Goal: Task Accomplishment & Management: Use online tool/utility

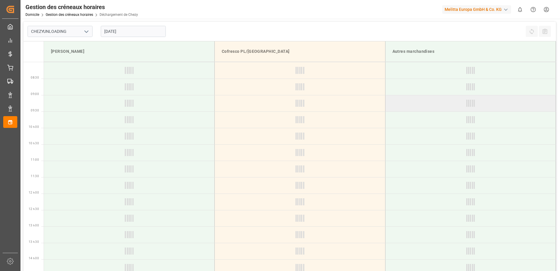
type input "Chezy Unloading"
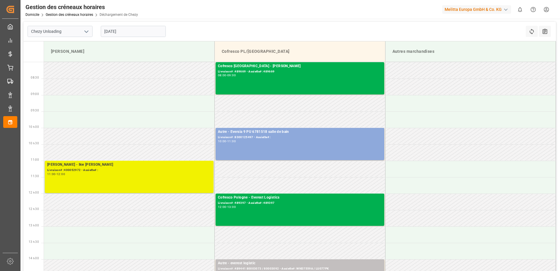
click at [143, 174] on div "11:00 - 12:00" at bounding box center [129, 173] width 164 height 3
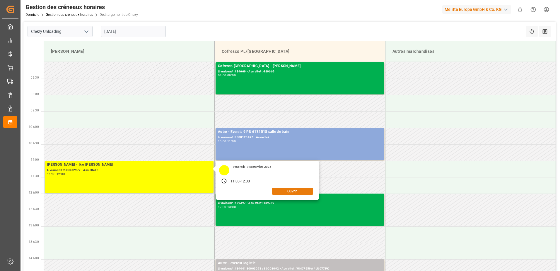
click at [289, 190] on button "Ouvrir" at bounding box center [292, 190] width 41 height 7
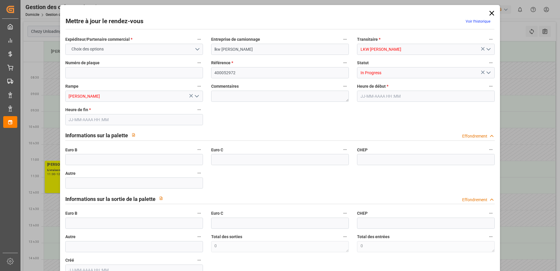
type input "19-09-2025 11:00"
type input "19-09-2025 12:00"
type input "16-09-2025 13:32"
click at [487, 71] on icon "Ouvrir le menu" at bounding box center [488, 72] width 7 height 7
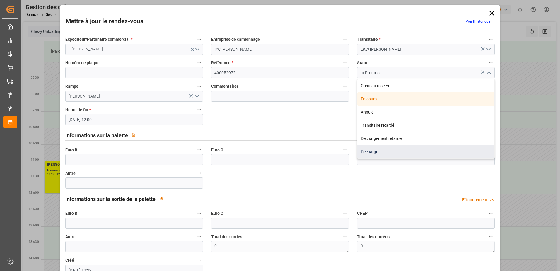
click at [412, 152] on div "Déchargé" at bounding box center [425, 151] width 137 height 13
type input "Unloaded"
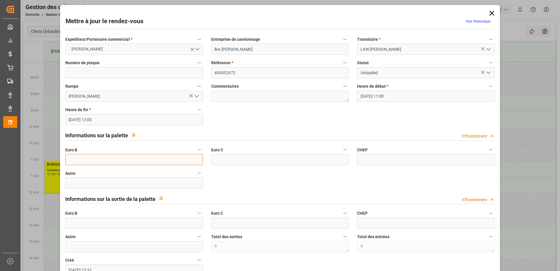
click at [83, 158] on input "text" at bounding box center [134, 159] width 138 height 11
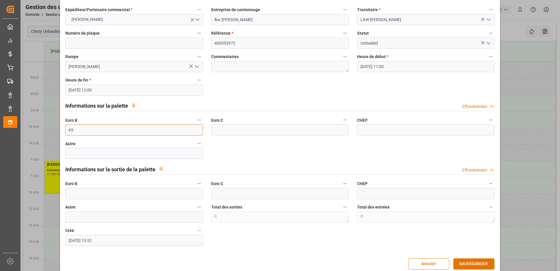
scroll to position [39, 0]
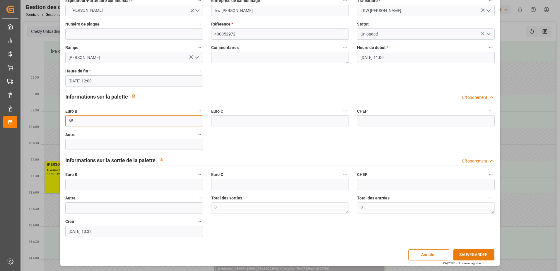
type input "65"
click at [481, 255] on button "SAUVEGARDER" at bounding box center [473, 254] width 41 height 11
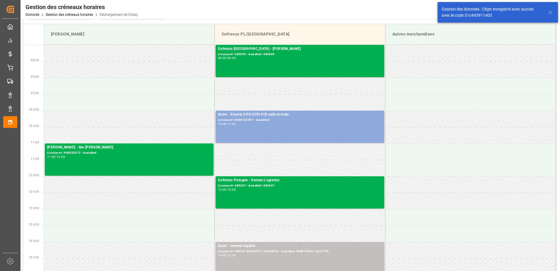
scroll to position [0, 0]
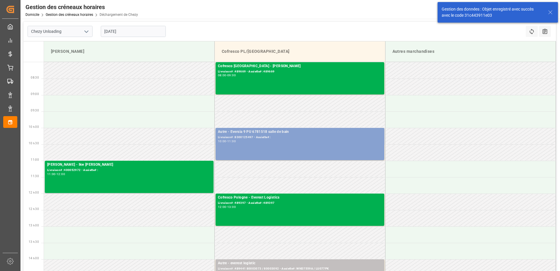
click at [337, 143] on div "10:00 - 11:00" at bounding box center [300, 141] width 164 height 3
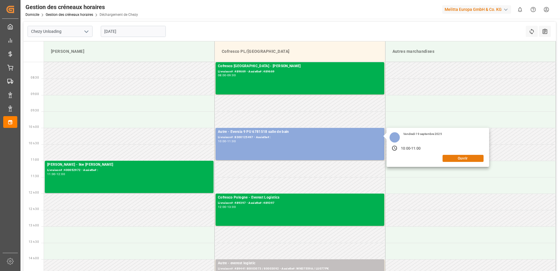
click at [453, 155] on button "Ouvrir" at bounding box center [462, 158] width 41 height 7
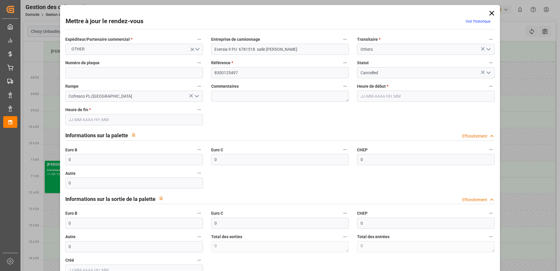
type input "19-09-2025 10:00"
type input "19-09-2025 11:00"
type input "17-09-2025 11:26"
click at [490, 12] on icon at bounding box center [491, 13] width 8 height 8
